Goal: Task Accomplishment & Management: Complete application form

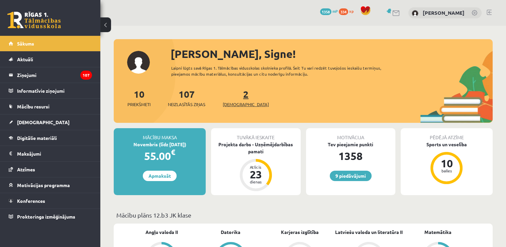
click at [234, 99] on link "2 Ieskaites" at bounding box center [246, 98] width 46 height 20
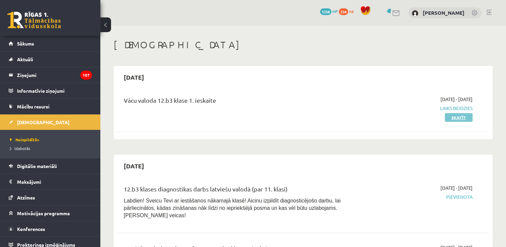
click at [449, 116] on link "Skatīt" at bounding box center [459, 117] width 28 height 9
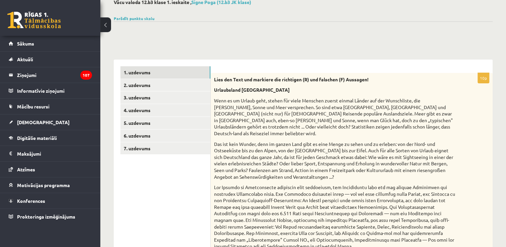
scroll to position [41, 0]
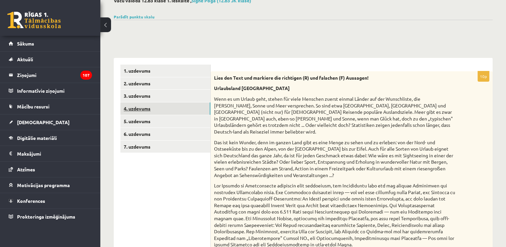
click at [183, 103] on link "4. uzdevums" at bounding box center [165, 108] width 90 height 12
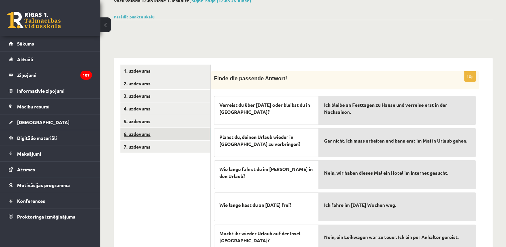
click at [143, 135] on link "6. uzdevums" at bounding box center [165, 134] width 90 height 12
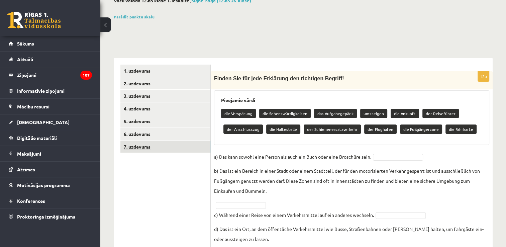
click at [139, 144] on link "7. uzdevums" at bounding box center [165, 146] width 90 height 12
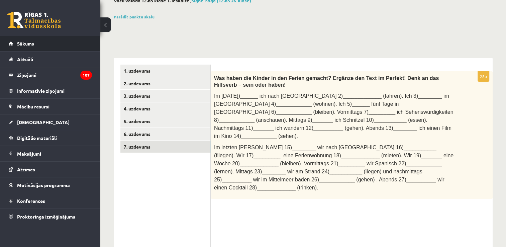
click at [52, 45] on link "Sākums" at bounding box center [50, 43] width 83 height 15
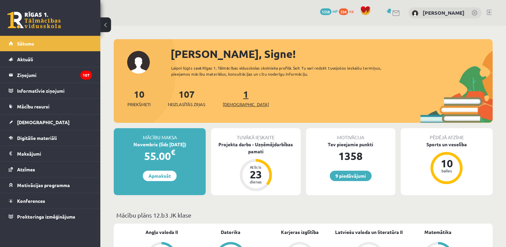
click at [238, 101] on span "[DEMOGRAPHIC_DATA]" at bounding box center [246, 104] width 46 height 7
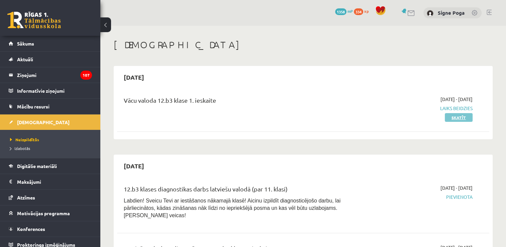
click at [454, 114] on link "Skatīt" at bounding box center [459, 117] width 28 height 9
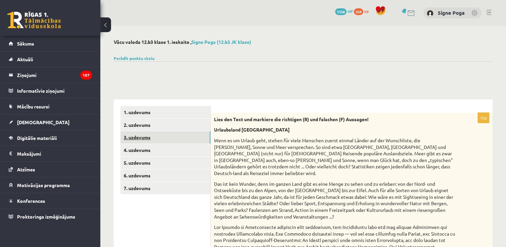
click at [139, 141] on link "3. uzdevums" at bounding box center [165, 137] width 90 height 12
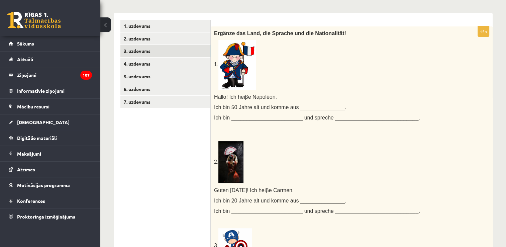
scroll to position [85, 0]
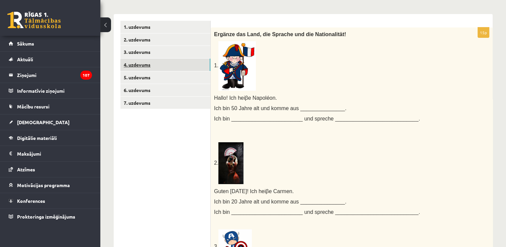
click at [177, 66] on link "4. uzdevums" at bounding box center [165, 65] width 90 height 12
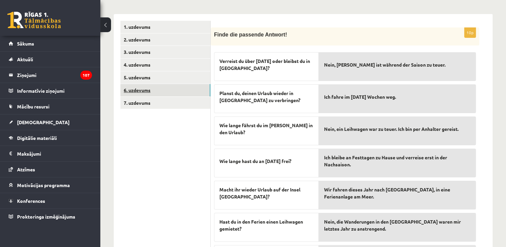
click at [170, 88] on link "6. uzdevums" at bounding box center [165, 90] width 90 height 12
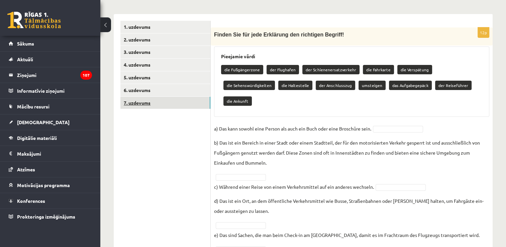
click at [165, 106] on link "7. uzdevums" at bounding box center [165, 103] width 90 height 12
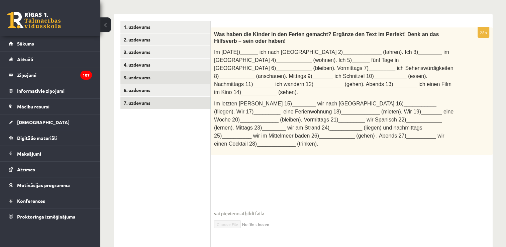
click at [150, 75] on link "5. uzdevums" at bounding box center [165, 77] width 90 height 12
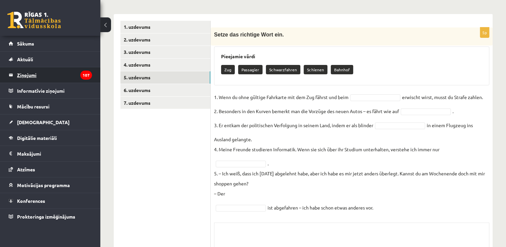
click at [41, 71] on legend "Ziņojumi 107" at bounding box center [54, 74] width 75 height 15
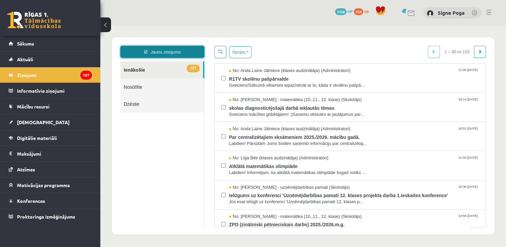
click at [185, 53] on link "Jauns ziņojums" at bounding box center [162, 52] width 84 height 12
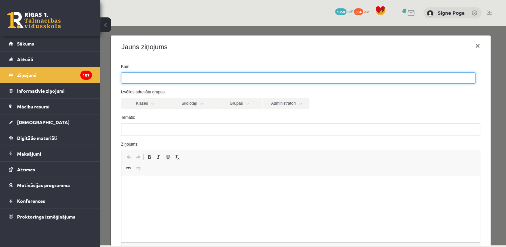
click at [179, 76] on ul at bounding box center [298, 78] width 354 height 11
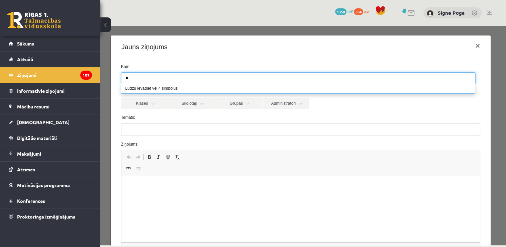
type input "*"
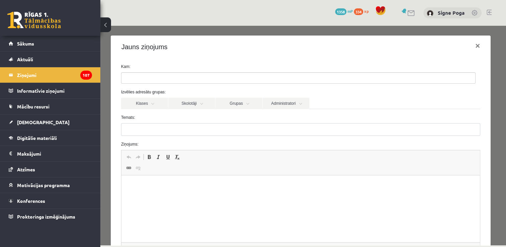
click at [476, 97] on div "Izvēlies adresātu grupas: Klases Skolotāji Grupas Administratori 12.b3 JK klase…" at bounding box center [300, 99] width 369 height 20
click at [193, 104] on link "Skolotāji" at bounding box center [191, 103] width 47 height 11
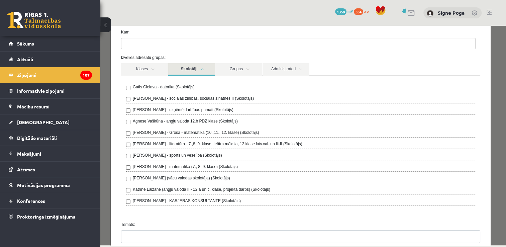
scroll to position [40, 0]
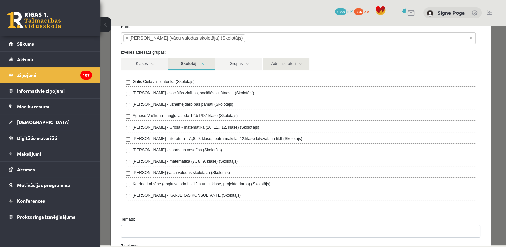
click at [284, 65] on link "Administratori" at bounding box center [285, 64] width 47 height 12
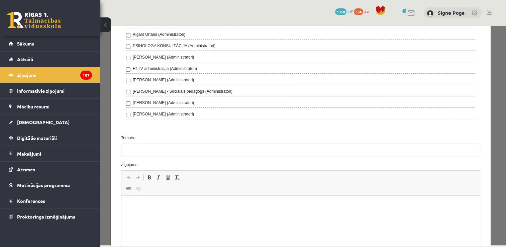
scroll to position [207, 0]
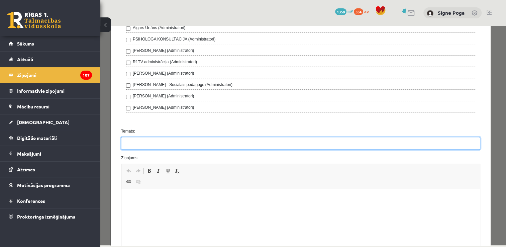
click at [341, 141] on input "Temats:" at bounding box center [300, 143] width 359 height 13
click at [136, 140] on input "**********" at bounding box center [300, 143] width 359 height 13
type input "**********"
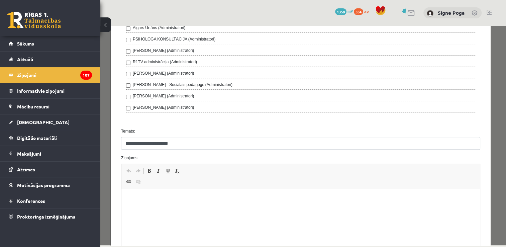
click at [160, 198] on p "Edytor tekstu sformatowanego, wiswyg-editor-47433925457780-1760032579-654" at bounding box center [300, 199] width 345 height 7
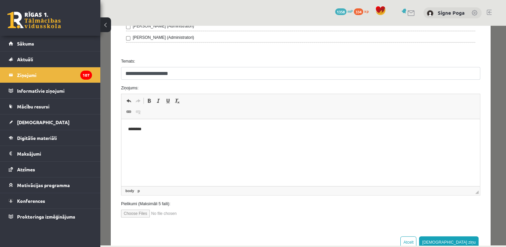
scroll to position [280, 0]
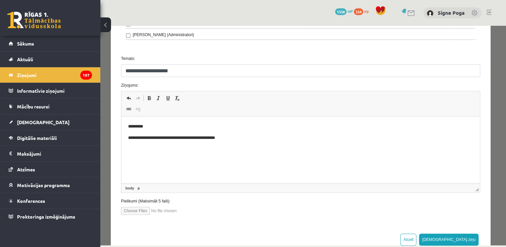
click at [209, 137] on p "**********" at bounding box center [298, 137] width 340 height 7
click at [231, 141] on p "**********" at bounding box center [298, 137] width 340 height 7
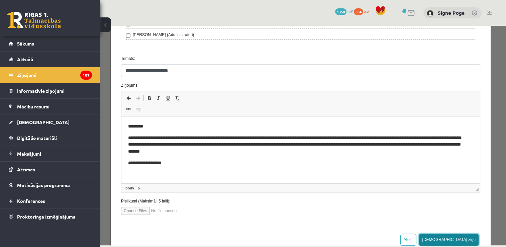
click at [461, 237] on button "Sūtīt ziņu" at bounding box center [449, 239] width 60 height 12
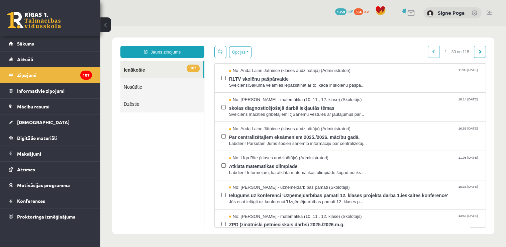
scroll to position [0, 0]
click at [52, 41] on link "Sākums" at bounding box center [50, 43] width 83 height 15
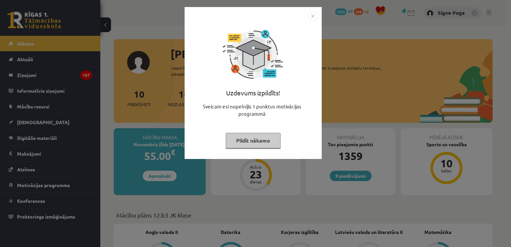
click at [312, 14] on img "Close" at bounding box center [313, 16] width 10 height 10
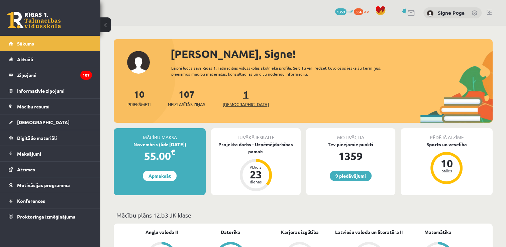
drag, startPoint x: 239, startPoint y: 98, endPoint x: 234, endPoint y: 103, distance: 6.4
click at [234, 103] on div "1 Ieskaites" at bounding box center [246, 97] width 46 height 21
click at [234, 103] on span "[DEMOGRAPHIC_DATA]" at bounding box center [246, 104] width 46 height 7
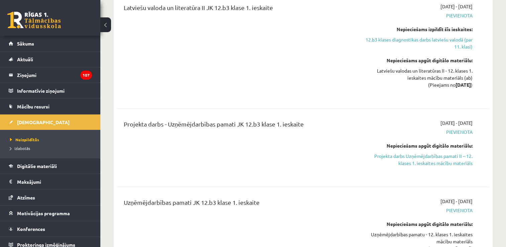
scroll to position [267, 0]
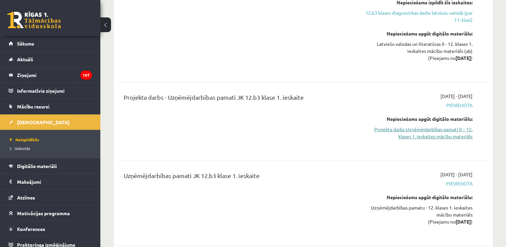
click at [417, 126] on link "Projekta darbs Uzņēmējdarbības pamati II – 12. klases 1. ieskaites mācību mater…" at bounding box center [418, 133] width 110 height 14
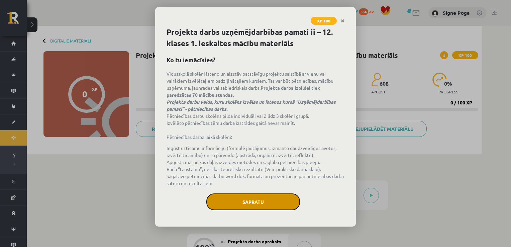
click at [252, 198] on button "Sapratu" at bounding box center [253, 201] width 94 height 17
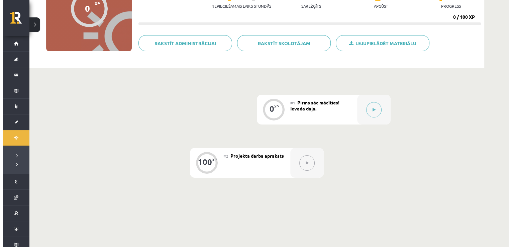
scroll to position [89, 0]
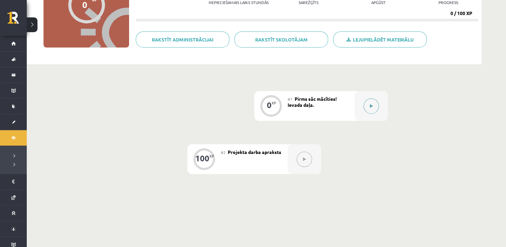
click at [371, 111] on button at bounding box center [370, 105] width 15 height 15
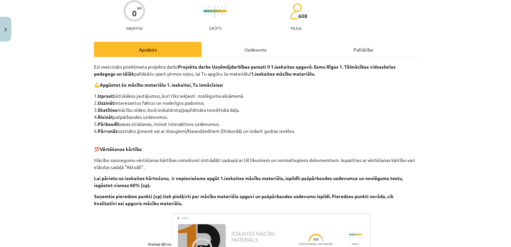
scroll to position [55, 0]
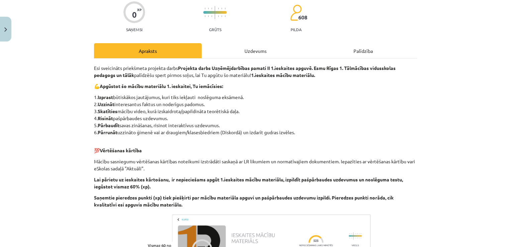
click at [254, 46] on div "Uzdevums" at bounding box center [256, 50] width 108 height 15
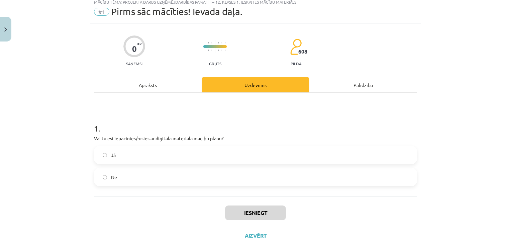
scroll to position [17, 0]
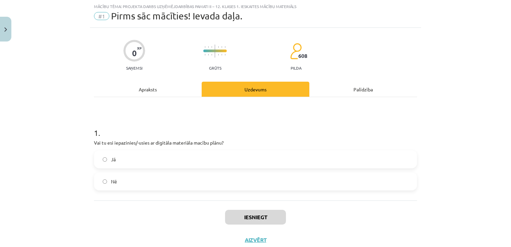
click at [183, 159] on label "Jā" at bounding box center [256, 159] width 322 height 17
click at [257, 221] on button "Iesniegt" at bounding box center [255, 217] width 61 height 15
click at [265, 241] on button "Nākamā nodarbība" at bounding box center [256, 243] width 66 height 15
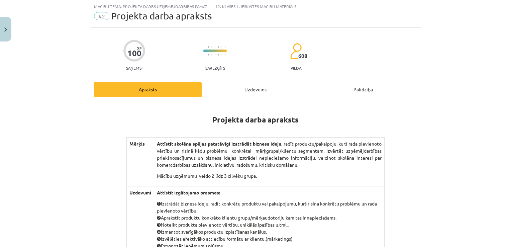
click at [242, 93] on div "Uzdevums" at bounding box center [256, 89] width 108 height 15
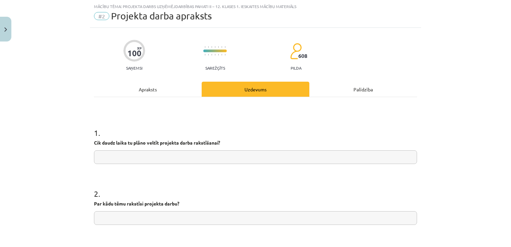
click at [156, 94] on div "Apraksts" at bounding box center [148, 89] width 108 height 15
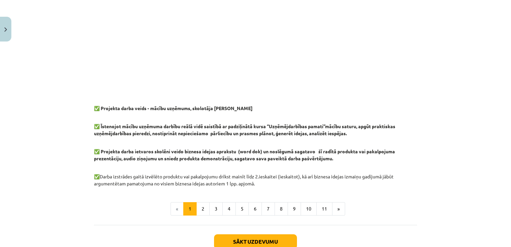
scroll to position [519, 0]
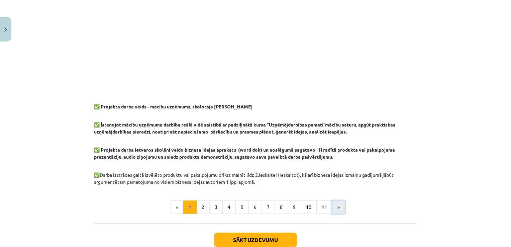
drag, startPoint x: 511, startPoint y: 204, endPoint x: 337, endPoint y: 204, distance: 173.8
click at [337, 204] on button "»" at bounding box center [338, 206] width 13 height 13
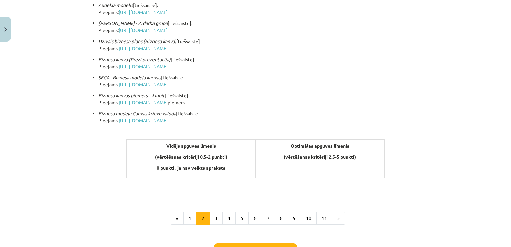
scroll to position [215, 0]
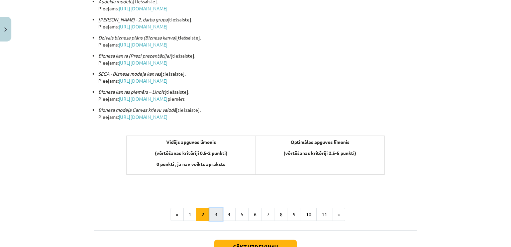
click at [215, 212] on button "3" at bounding box center [215, 214] width 13 height 13
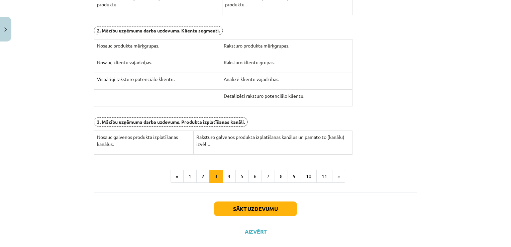
scroll to position [241, 0]
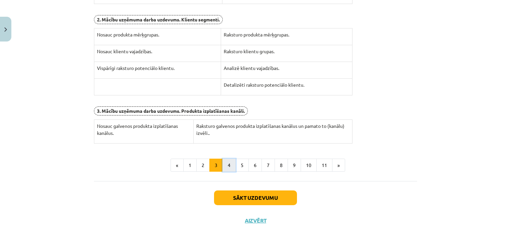
click at [229, 161] on button "4" at bounding box center [228, 164] width 13 height 13
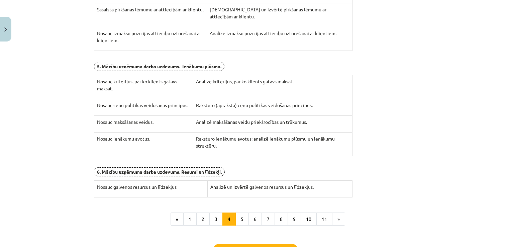
scroll to position [210, 0]
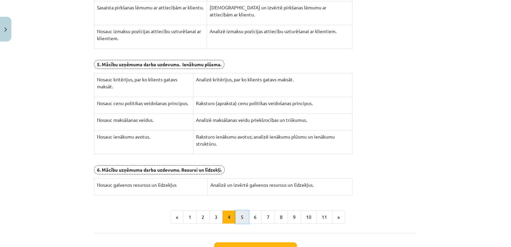
click at [235, 213] on button "5" at bounding box center [241, 216] width 13 height 13
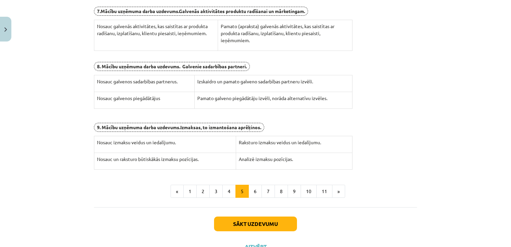
scroll to position [165, 0]
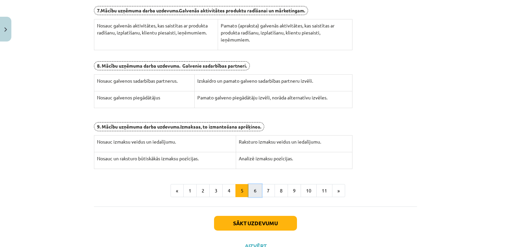
click at [256, 187] on button "6" at bounding box center [254, 190] width 13 height 13
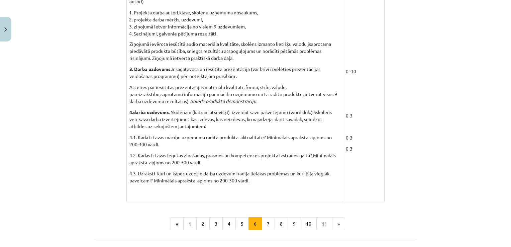
scroll to position [571, 0]
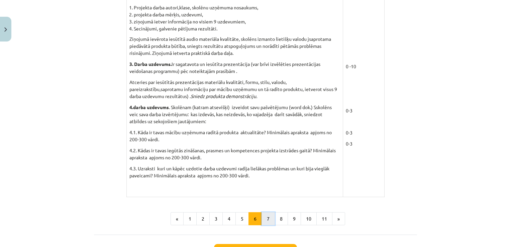
click at [268, 220] on button "7" at bounding box center [267, 218] width 13 height 13
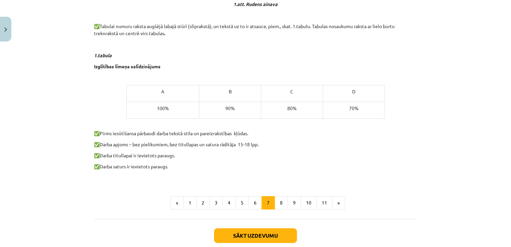
scroll to position [412, 0]
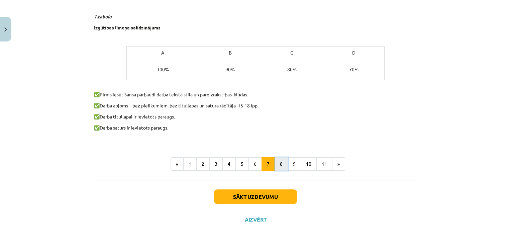
click at [279, 166] on button "8" at bounding box center [280, 163] width 13 height 13
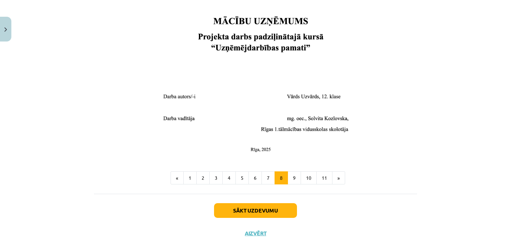
scroll to position [262, 0]
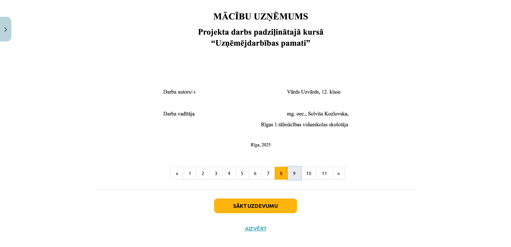
click at [288, 172] on button "9" at bounding box center [294, 172] width 13 height 13
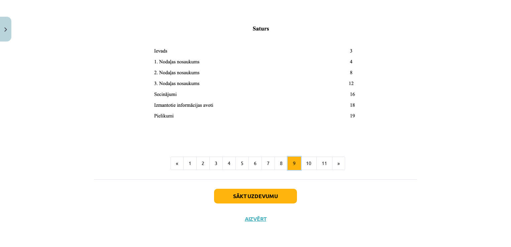
scroll to position [119, 0]
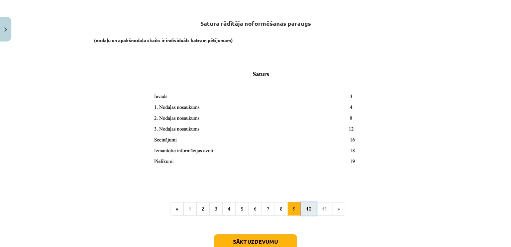
click at [306, 214] on button "10" at bounding box center [309, 208] width 16 height 13
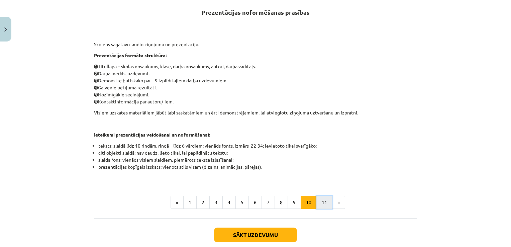
click at [322, 200] on button "11" at bounding box center [324, 202] width 16 height 13
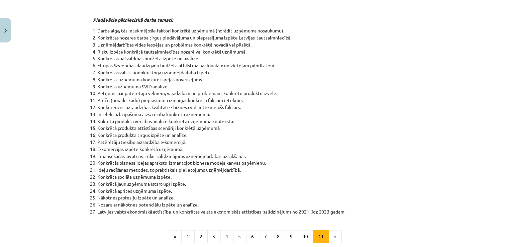
scroll to position [235, 0]
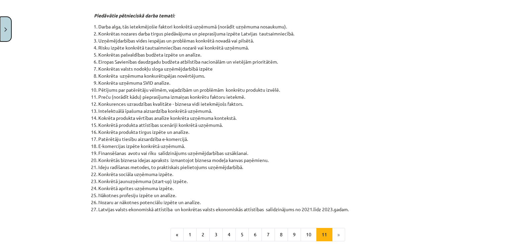
click at [6, 27] on img "Close" at bounding box center [5, 29] width 3 height 4
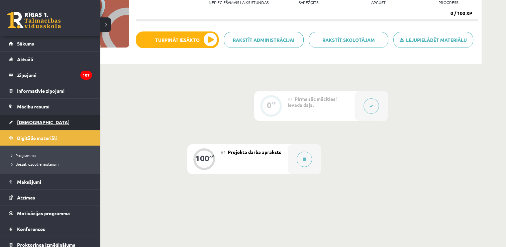
click at [27, 121] on span "[DEMOGRAPHIC_DATA]" at bounding box center [43, 122] width 52 height 6
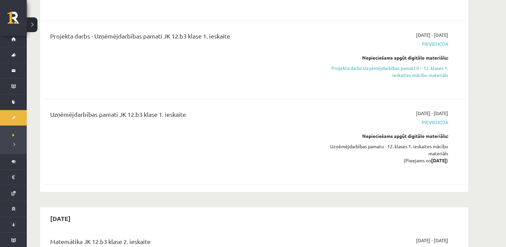
scroll to position [152, 0]
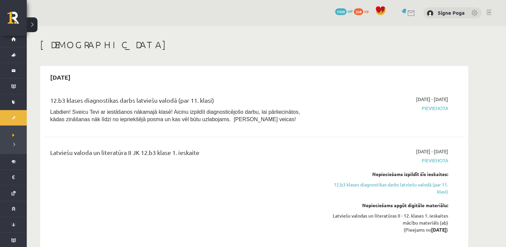
click at [490, 11] on link at bounding box center [488, 12] width 5 height 5
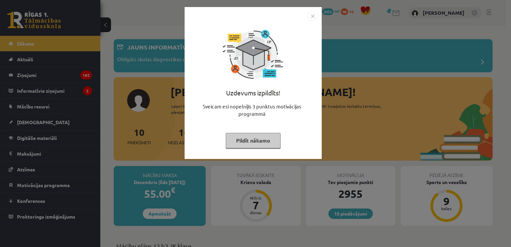
click at [251, 137] on button "Pildīt nākamo" at bounding box center [253, 140] width 55 height 15
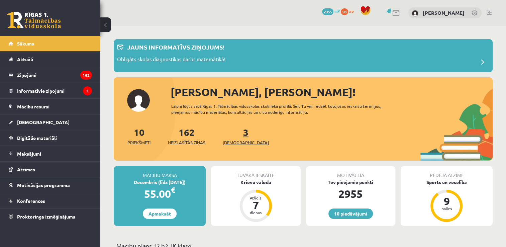
click at [236, 131] on link "3 Ieskaites" at bounding box center [246, 136] width 46 height 20
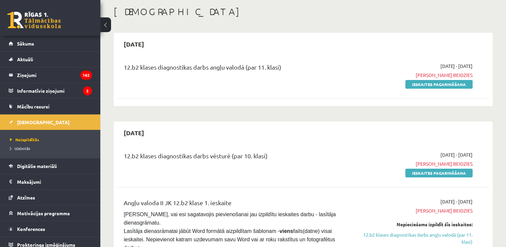
scroll to position [2, 0]
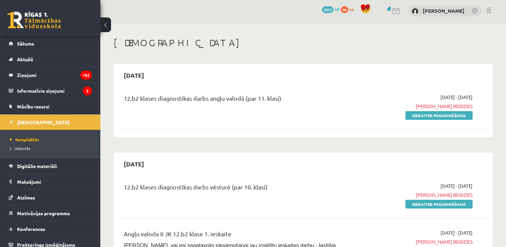
click at [489, 8] on link at bounding box center [488, 10] width 5 height 5
